Goal: Task Accomplishment & Management: Manage account settings

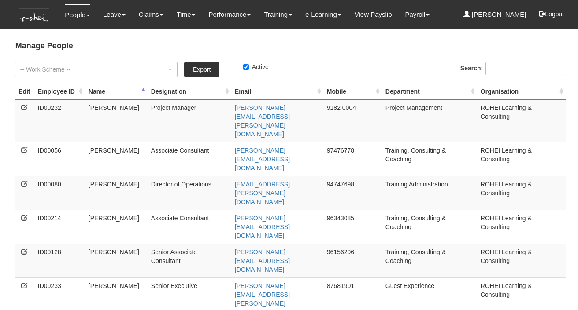
select select "50"
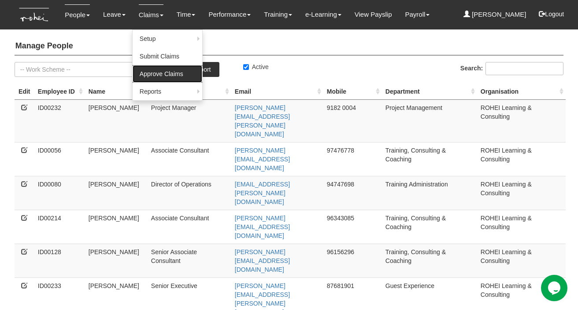
click at [148, 66] on link "Approve Claims" at bounding box center [167, 74] width 70 height 18
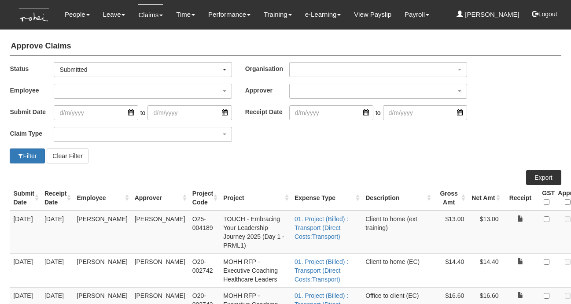
select select "50"
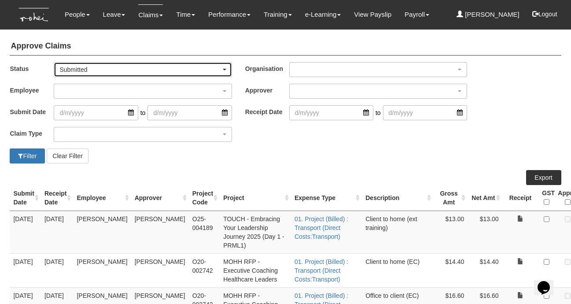
click at [93, 72] on div "Submitted" at bounding box center [139, 69] width 161 height 9
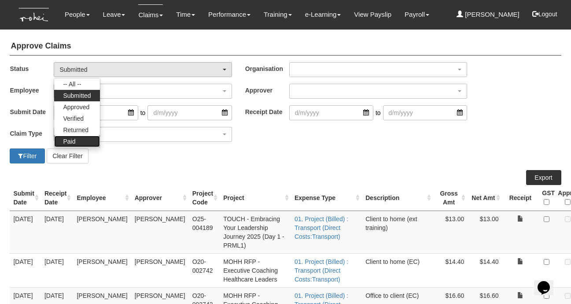
click at [77, 140] on link "Paid" at bounding box center [76, 141] width 45 height 11
select select "Paid"
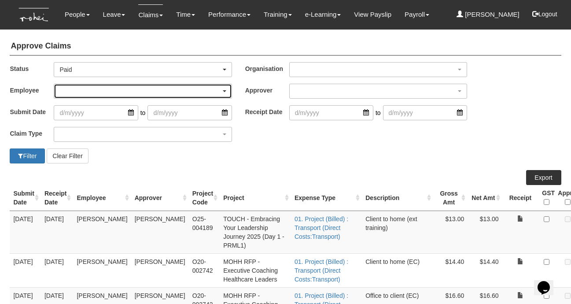
click at [78, 91] on div "button" at bounding box center [142, 91] width 177 height 14
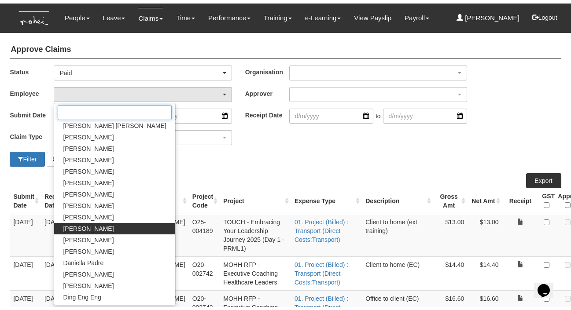
scroll to position [48, 0]
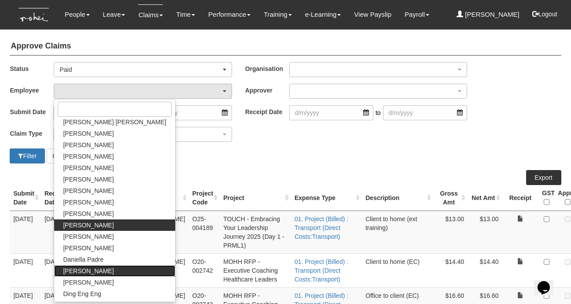
click at [88, 270] on span "Denise Aragon" at bounding box center [88, 270] width 51 height 9
select select "1ae40e68-5a0c-4d70-b50e-45a4e5a72252"
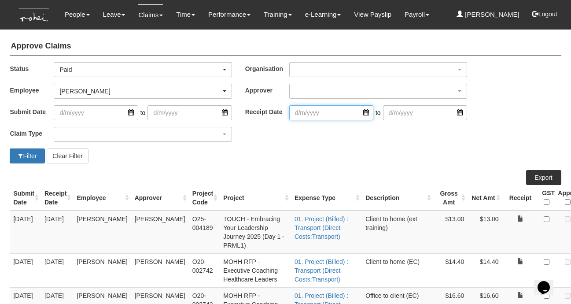
click at [365, 110] on input "search" at bounding box center [331, 112] width 84 height 15
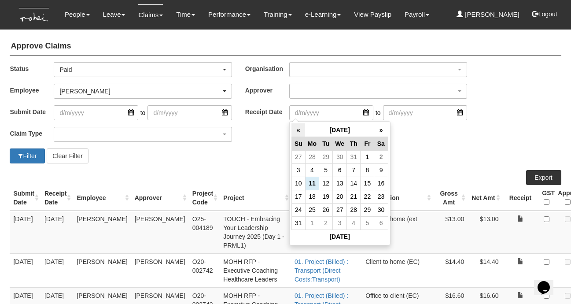
click at [302, 129] on th "«" at bounding box center [298, 130] width 14 height 14
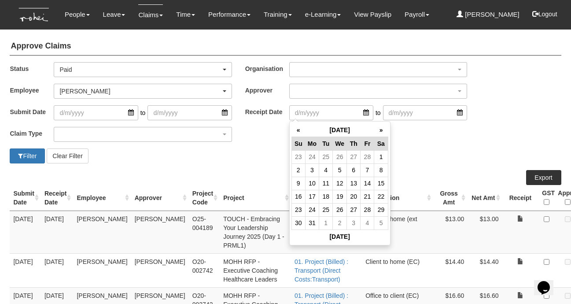
click at [302, 129] on th "«" at bounding box center [298, 130] width 14 height 14
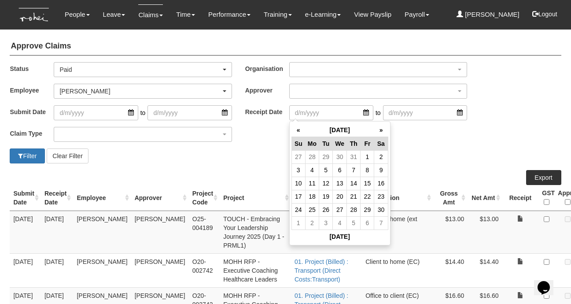
click at [302, 129] on th "«" at bounding box center [298, 130] width 14 height 14
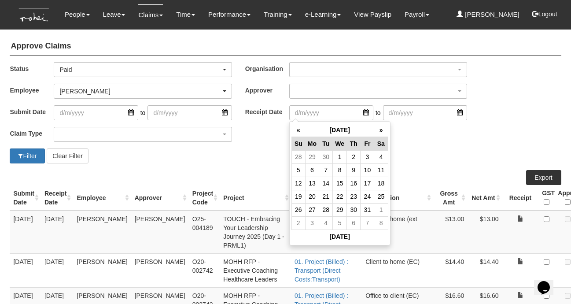
click at [302, 129] on th "«" at bounding box center [298, 130] width 14 height 14
click at [383, 132] on th "»" at bounding box center [381, 130] width 14 height 14
click at [316, 172] on td "6" at bounding box center [312, 169] width 14 height 13
type input "6/5/2024"
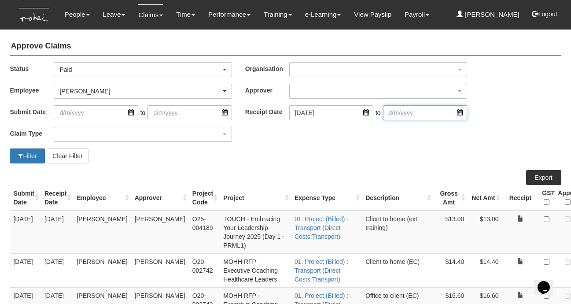
click at [461, 113] on input "search" at bounding box center [425, 112] width 84 height 15
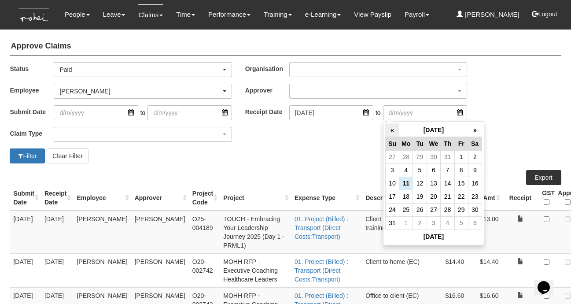
click at [390, 130] on th "«" at bounding box center [392, 130] width 14 height 14
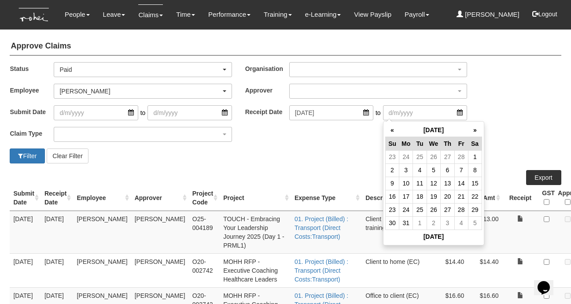
click at [390, 130] on th "«" at bounding box center [392, 130] width 14 height 14
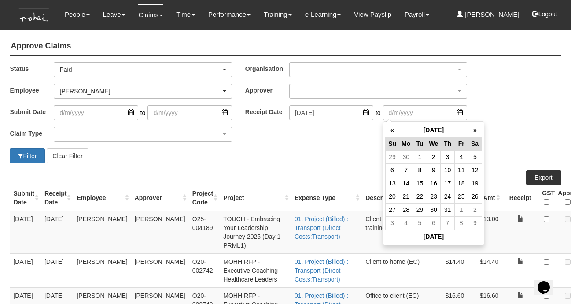
click at [390, 130] on th "«" at bounding box center [392, 130] width 14 height 14
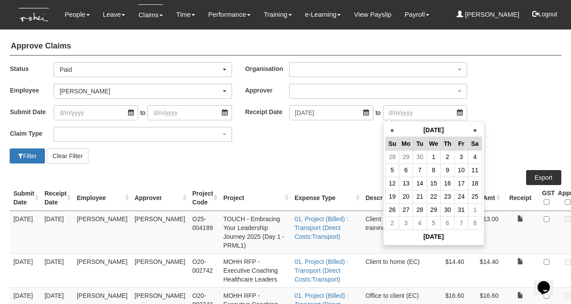
click at [390, 130] on th "«" at bounding box center [392, 130] width 14 height 14
click at [472, 129] on th "»" at bounding box center [475, 130] width 14 height 14
click at [461, 171] on td "10" at bounding box center [461, 169] width 14 height 13
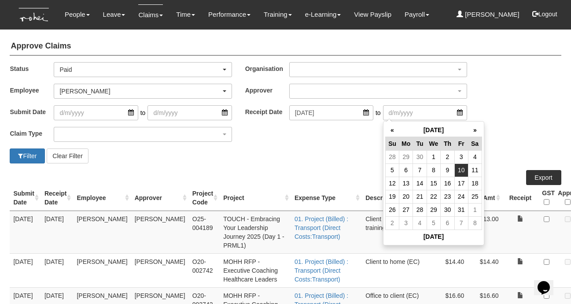
type input "10/5/2024"
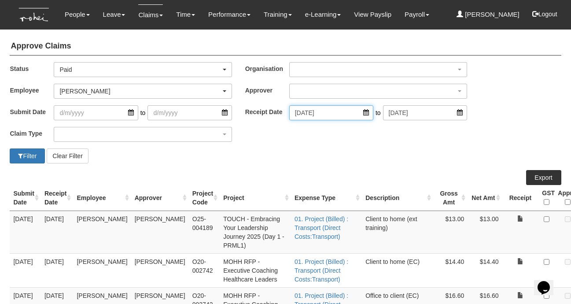
click at [365, 113] on input "6/5/2024" at bounding box center [331, 112] width 84 height 15
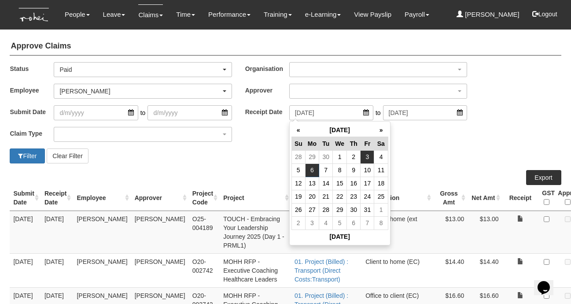
click at [368, 153] on td "3" at bounding box center [368, 156] width 14 height 13
type input "3/5/2024"
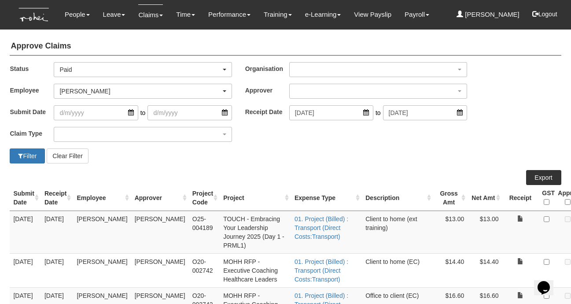
click at [315, 147] on div "Claim Type (01) Personal Reimbursement (02) Advance Disbursement (03) Daniel's …" at bounding box center [285, 138] width 564 height 22
click at [24, 156] on button "Filter" at bounding box center [27, 155] width 35 height 15
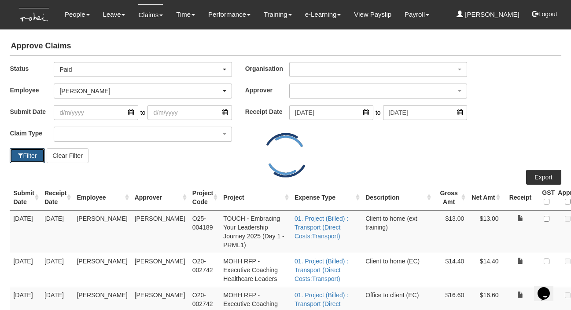
select select "50"
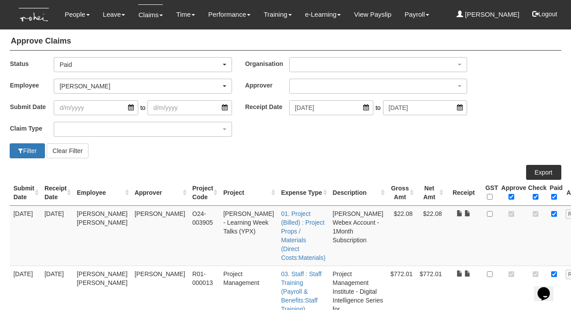
scroll to position [0, 0]
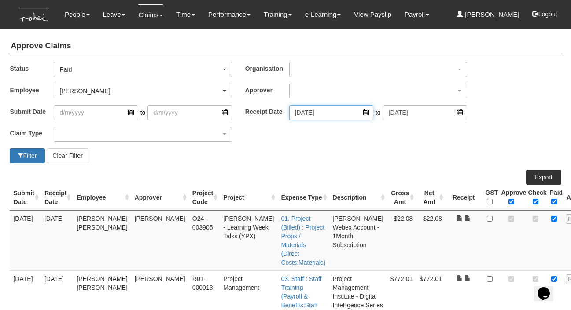
click at [366, 113] on input "3/5/2024" at bounding box center [331, 112] width 84 height 15
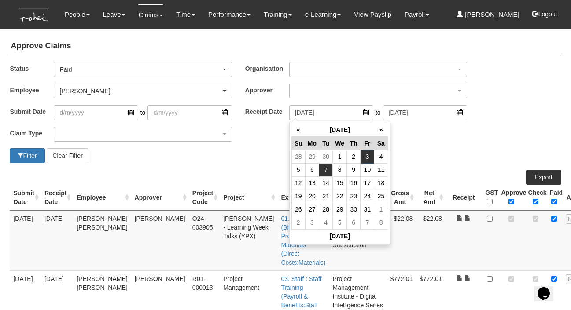
click at [325, 170] on td "7" at bounding box center [326, 169] width 14 height 13
type input "7/5/2024"
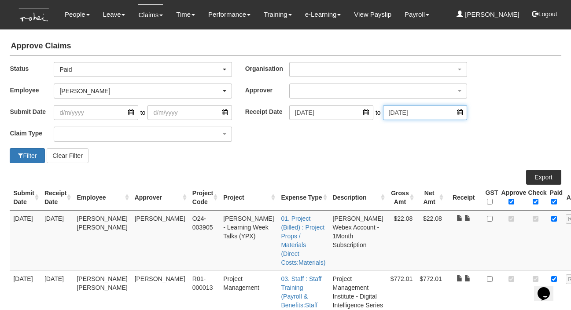
click at [459, 115] on input "10/5/2024" at bounding box center [425, 112] width 84 height 15
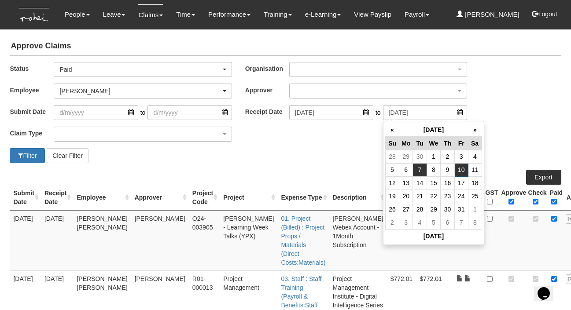
click at [420, 173] on td "7" at bounding box center [420, 169] width 14 height 13
type input "7/5/2024"
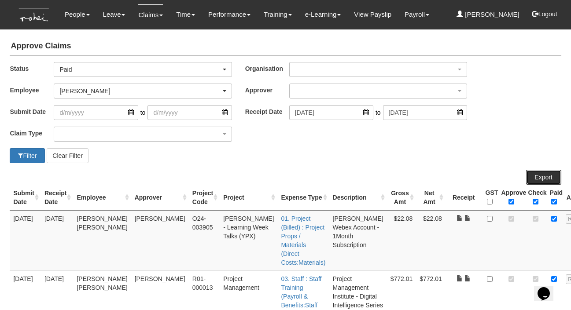
click at [542, 177] on link "Export" at bounding box center [543, 177] width 35 height 15
click at [31, 155] on button "Filter" at bounding box center [27, 155] width 35 height 15
select select "50"
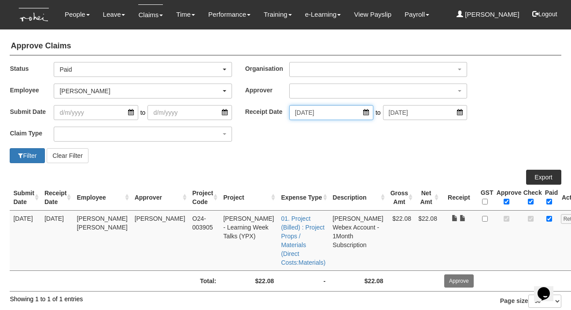
click at [367, 114] on input "7/5/2024" at bounding box center [331, 112] width 84 height 15
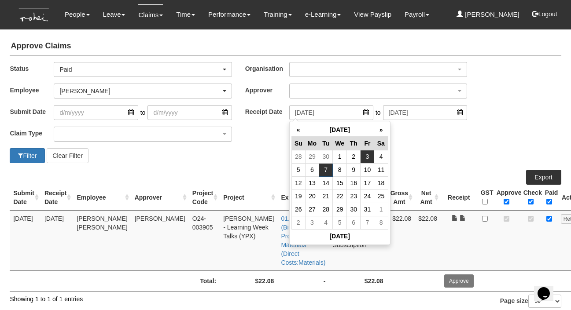
click at [364, 154] on td "3" at bounding box center [368, 156] width 14 height 13
type input "3/5/2024"
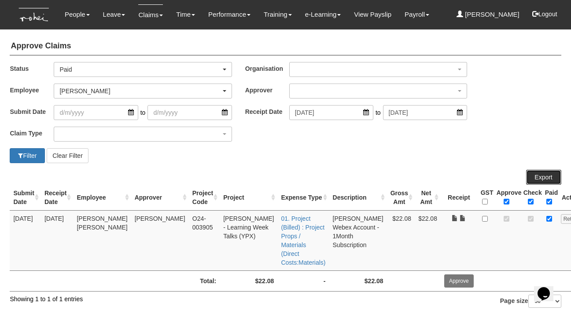
click at [537, 175] on link "Export" at bounding box center [543, 177] width 35 height 15
click at [24, 160] on button "Filter" at bounding box center [27, 155] width 35 height 15
select select "50"
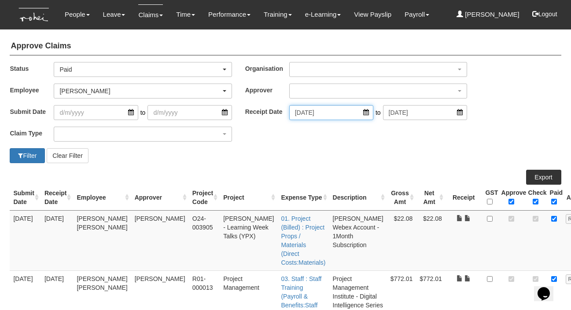
click at [364, 111] on input "3/5/2024" at bounding box center [331, 112] width 84 height 15
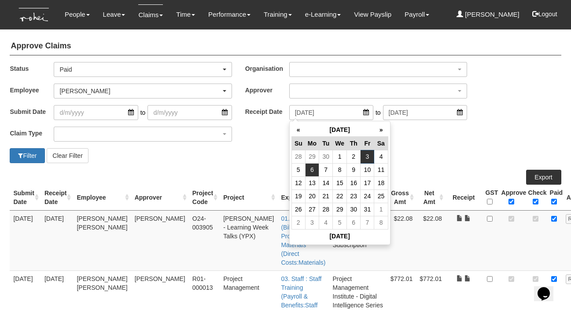
click at [314, 170] on td "6" at bounding box center [312, 169] width 14 height 13
type input "6/5/2024"
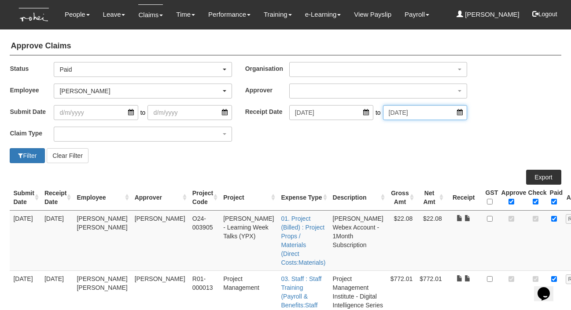
click at [462, 110] on input "7/5/2024" at bounding box center [425, 112] width 84 height 15
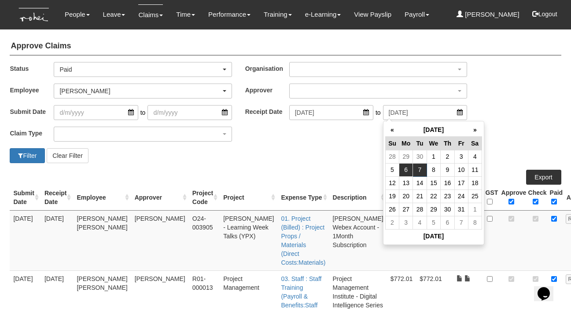
click at [403, 166] on td "6" at bounding box center [406, 169] width 14 height 13
type input "6/5/2024"
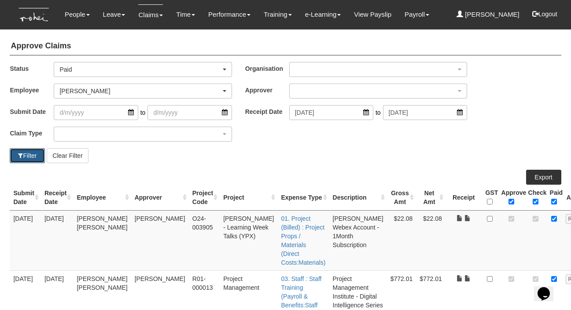
click at [25, 153] on button "Filter" at bounding box center [27, 155] width 35 height 15
select select "50"
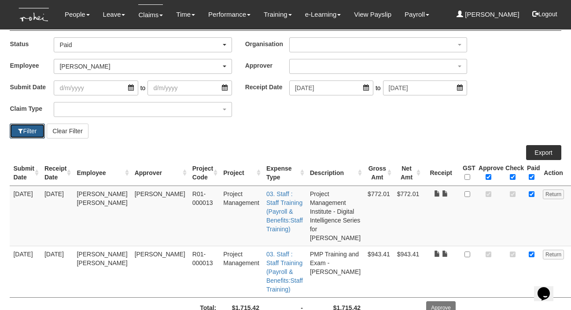
scroll to position [6, 0]
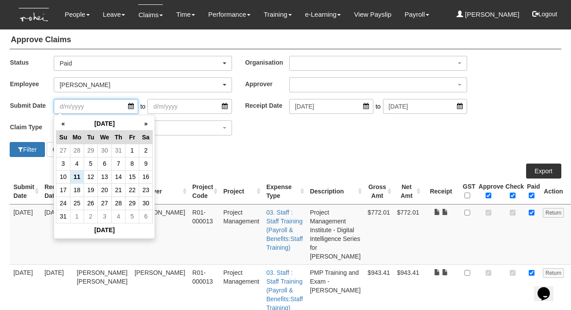
click at [132, 105] on input "search" at bounding box center [96, 106] width 84 height 15
click at [60, 122] on th "«" at bounding box center [63, 124] width 14 height 14
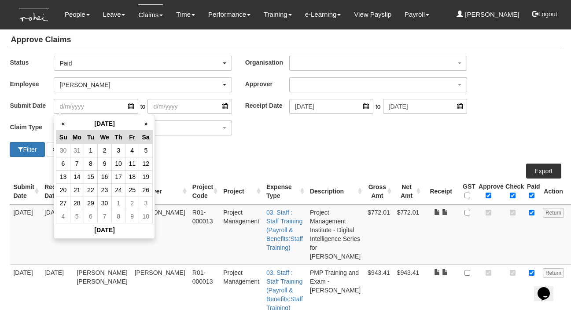
click at [60, 122] on th "«" at bounding box center [63, 124] width 14 height 14
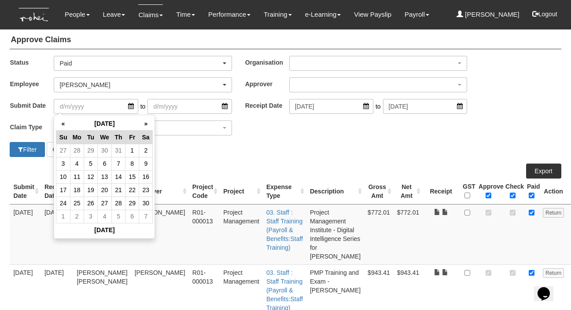
click at [60, 122] on th "«" at bounding box center [63, 124] width 14 height 14
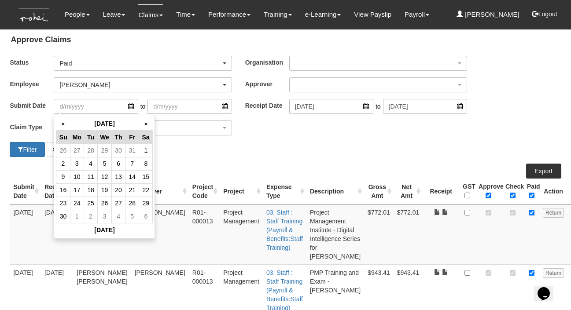
click at [60, 122] on th "«" at bounding box center [63, 124] width 14 height 14
click at [92, 164] on td "7" at bounding box center [91, 163] width 14 height 13
type input "7/5/2024"
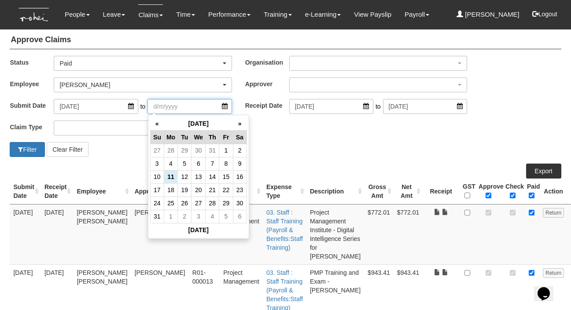
click at [224, 107] on input "search" at bounding box center [189, 106] width 84 height 15
click at [157, 121] on th "«" at bounding box center [157, 124] width 14 height 14
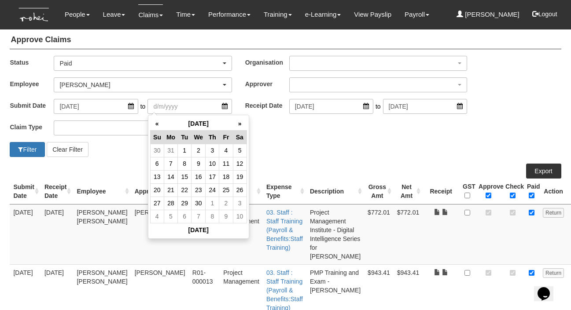
click at [157, 121] on th "«" at bounding box center [157, 124] width 14 height 14
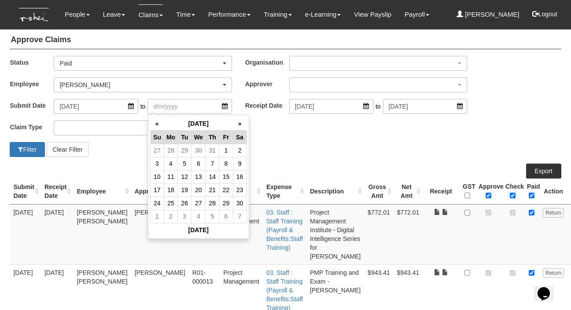
click at [157, 121] on th "«" at bounding box center [157, 124] width 14 height 14
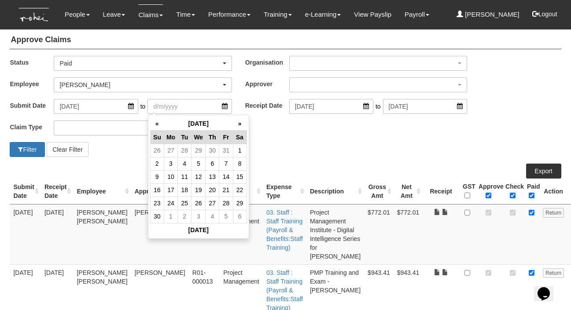
click at [157, 121] on th "«" at bounding box center [157, 124] width 14 height 14
click at [240, 123] on th "»" at bounding box center [240, 124] width 14 height 14
click at [184, 167] on td "7" at bounding box center [185, 163] width 14 height 13
type input "7/5/2024"
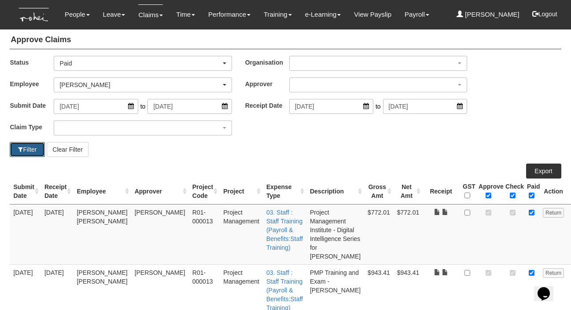
click at [23, 150] on button "Filter" at bounding box center [27, 149] width 35 height 15
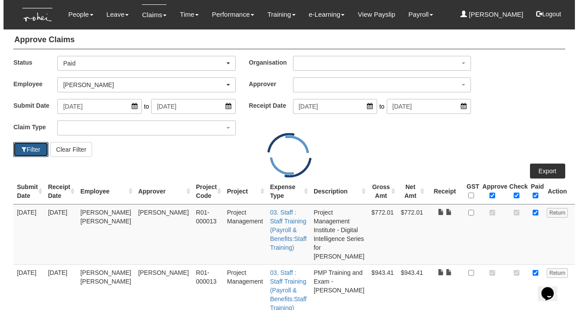
scroll to position [0, 0]
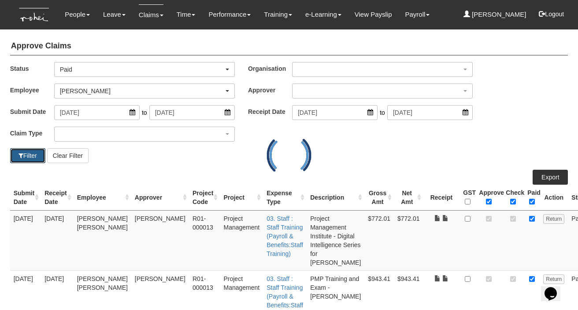
select select "50"
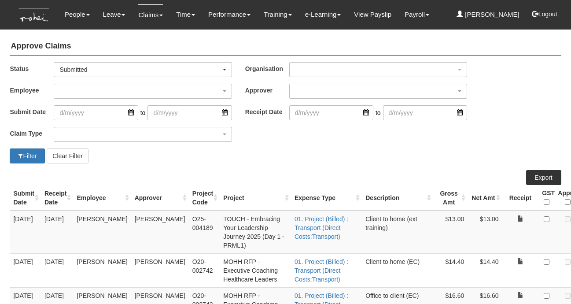
select select "50"
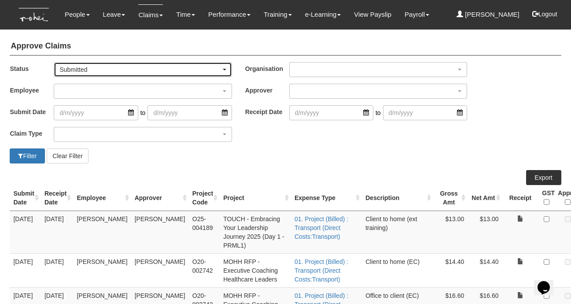
click at [96, 70] on div "Submitted" at bounding box center [139, 69] width 161 height 9
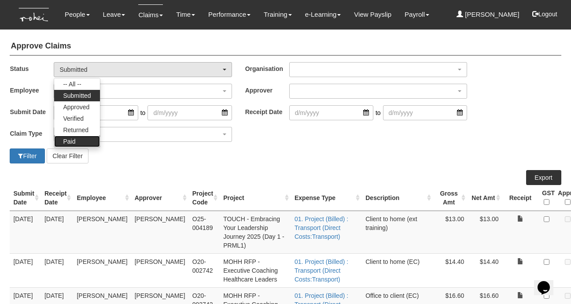
click at [84, 137] on link "Paid" at bounding box center [76, 141] width 45 height 11
select select "Paid"
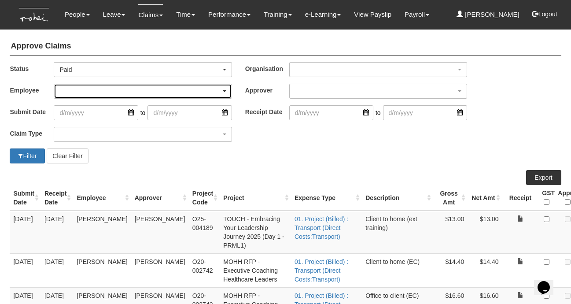
click at [92, 90] on div "button" at bounding box center [142, 91] width 177 height 14
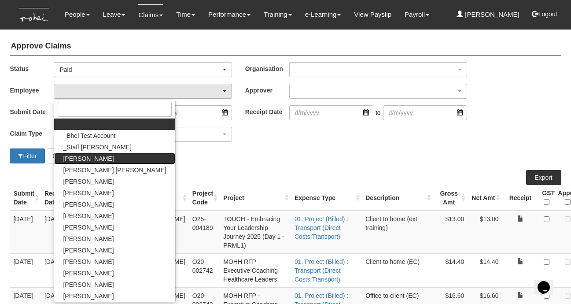
click at [92, 157] on link "Abel Tan" at bounding box center [114, 158] width 121 height 11
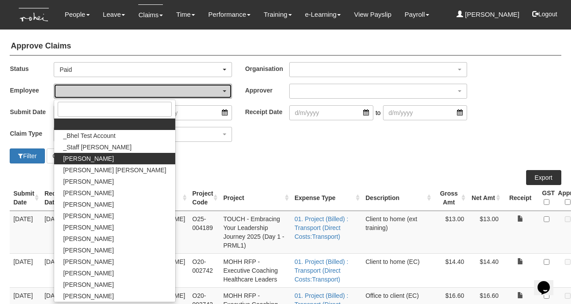
select select "bab5243c-beed-41fc-b362-49a7e6e66dc1"
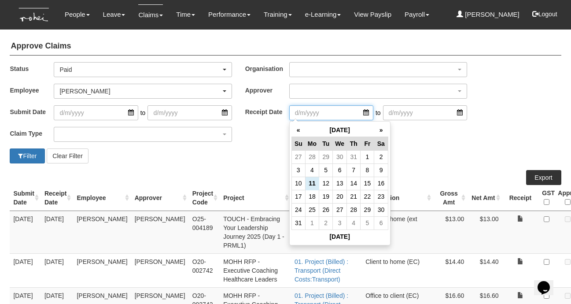
click at [367, 112] on input "search" at bounding box center [331, 112] width 84 height 15
click at [299, 130] on th "«" at bounding box center [298, 130] width 14 height 14
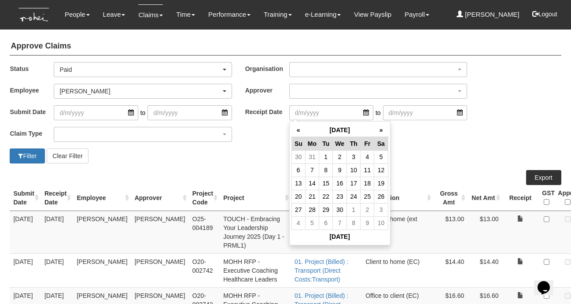
click at [299, 130] on th "«" at bounding box center [298, 130] width 14 height 14
click at [365, 182] on td "17" at bounding box center [368, 183] width 14 height 13
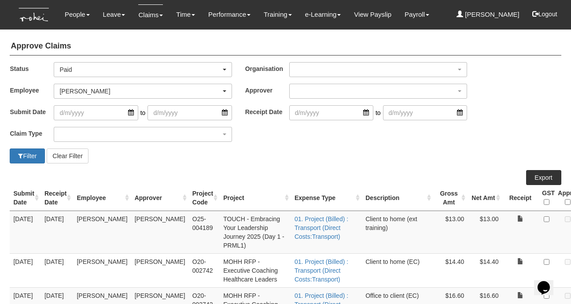
type input "17/1/2025"
click at [460, 113] on input "search" at bounding box center [425, 112] width 84 height 15
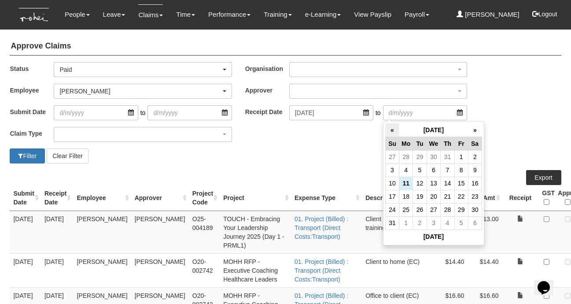
click at [397, 132] on th "«" at bounding box center [392, 130] width 14 height 14
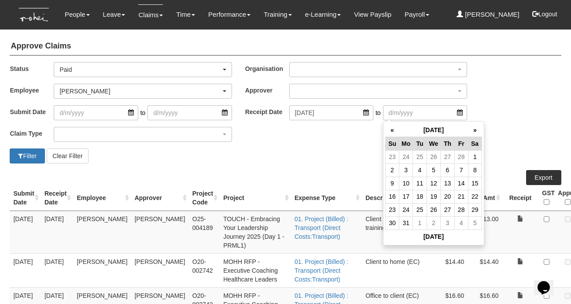
click at [397, 132] on th "«" at bounding box center [392, 130] width 14 height 14
click at [461, 186] on td "17" at bounding box center [461, 183] width 14 height 13
type input "17/1/2025"
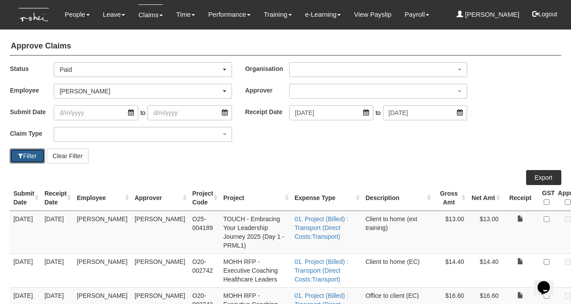
click at [27, 155] on button "Filter" at bounding box center [27, 155] width 35 height 15
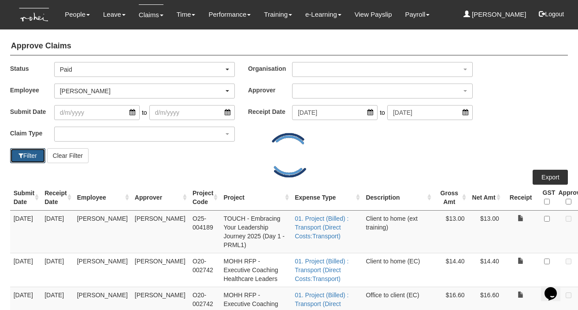
select select "50"
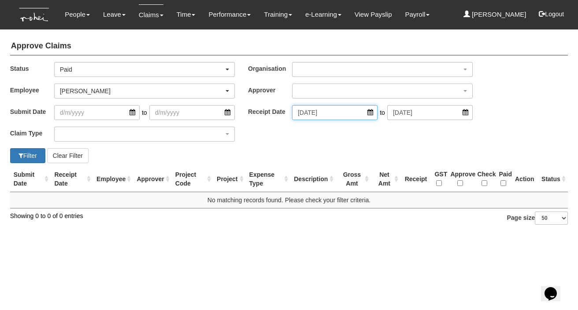
click at [370, 114] on input "17/1/2025" at bounding box center [334, 112] width 85 height 15
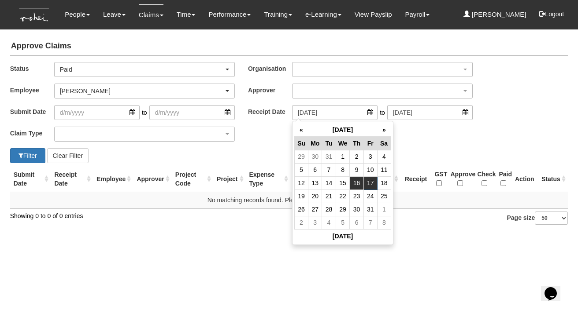
click at [355, 185] on td "16" at bounding box center [357, 183] width 14 height 13
type input "16/1/2025"
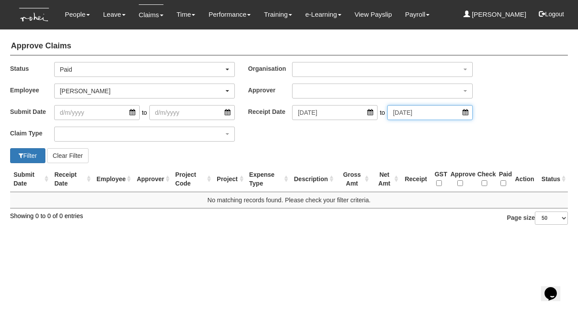
click at [464, 114] on input "17/1/2025" at bounding box center [429, 112] width 85 height 15
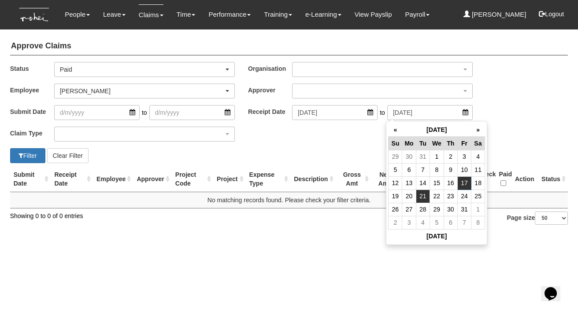
click at [422, 197] on td "21" at bounding box center [423, 196] width 14 height 13
type input "21/1/2025"
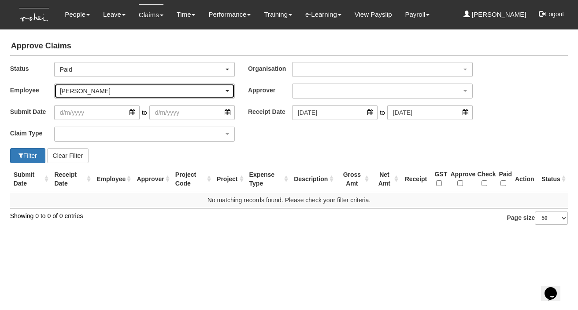
click at [88, 90] on div "Abel Tan" at bounding box center [142, 91] width 164 height 9
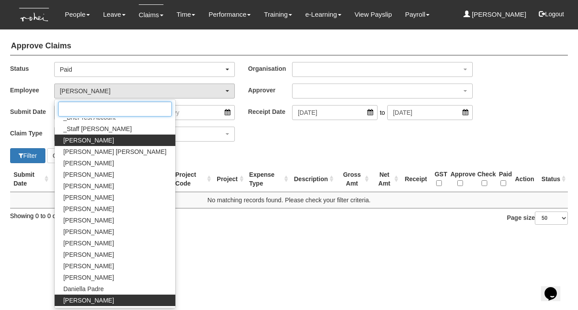
scroll to position [18, 0]
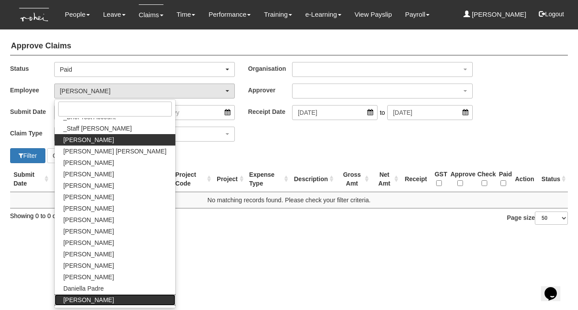
click at [80, 300] on span "Denise Aragon" at bounding box center [88, 300] width 51 height 9
select select "1ae40e68-5a0c-4d70-b50e-45a4e5a72252"
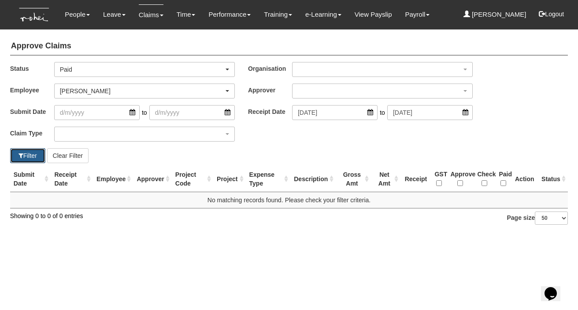
click at [33, 157] on button "Filter" at bounding box center [27, 155] width 35 height 15
select select "50"
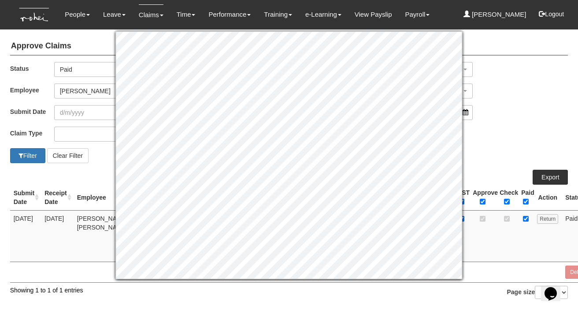
click at [490, 147] on div "Claim Type (01) Personal Reimbursement (02) Advance Disbursement (03) Daniel's …" at bounding box center [289, 138] width 571 height 22
